Goal: Task Accomplishment & Management: Manage account settings

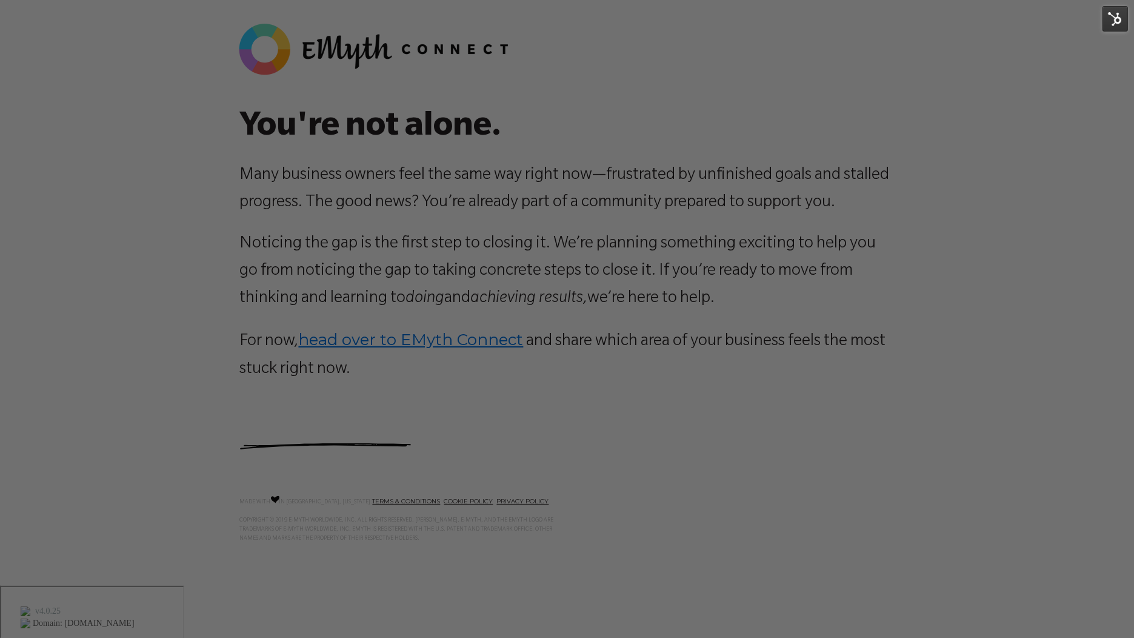
click at [1106, 7] on img at bounding box center [1115, 18] width 25 height 25
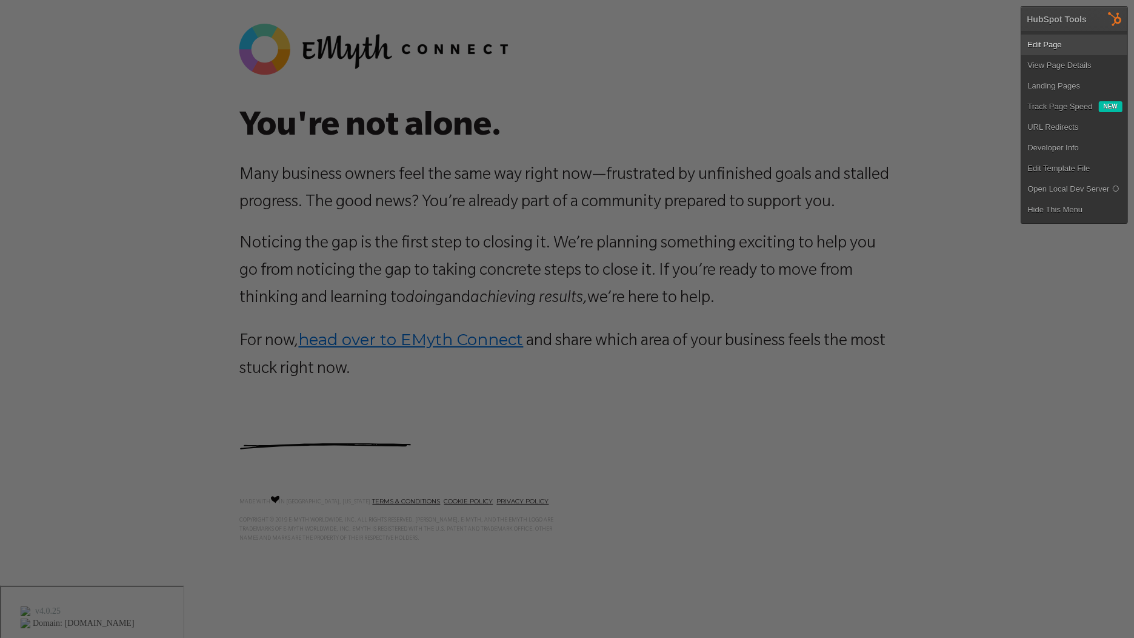
click at [1047, 48] on link "Edit Page" at bounding box center [1075, 45] width 106 height 21
